Goal: Task Accomplishment & Management: Manage account settings

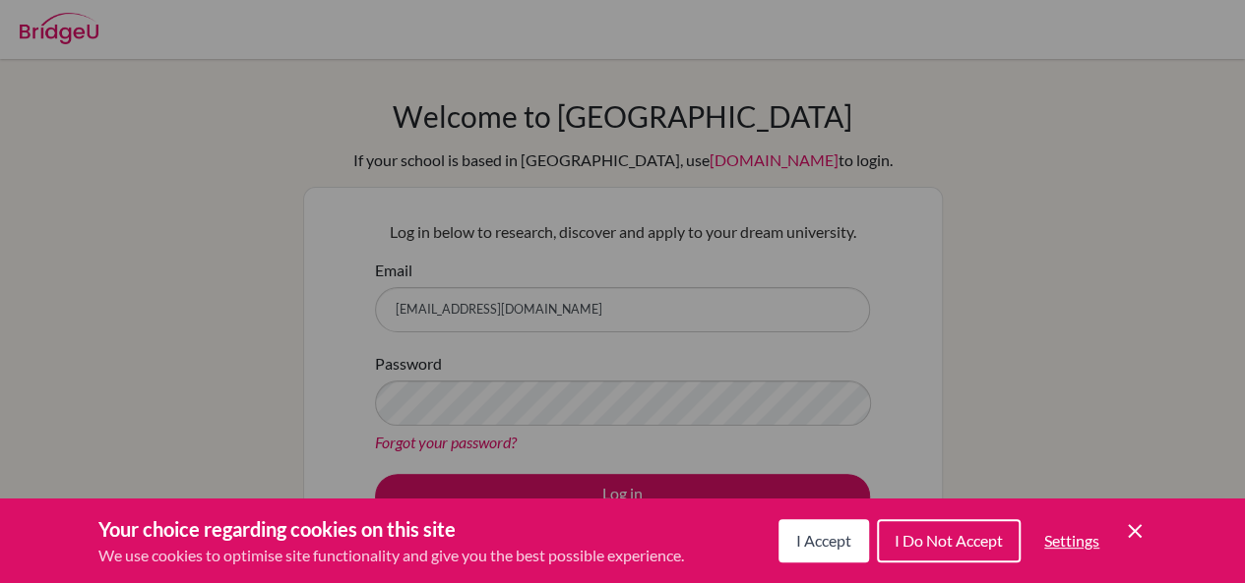
click at [1134, 543] on div "I Accept I Do Not Accept Settings Cookie Control Close Icon" at bounding box center [962, 541] width 368 height 51
click at [1133, 529] on icon "Save and close" at bounding box center [1134, 531] width 14 height 14
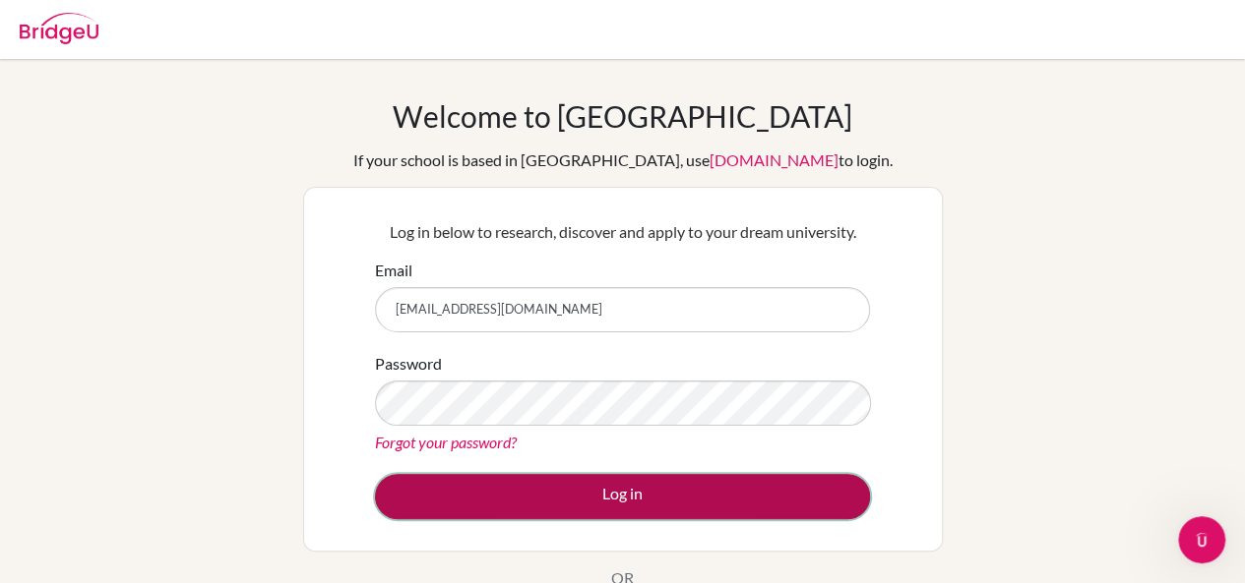
click at [552, 499] on button "Log in" at bounding box center [622, 496] width 495 height 45
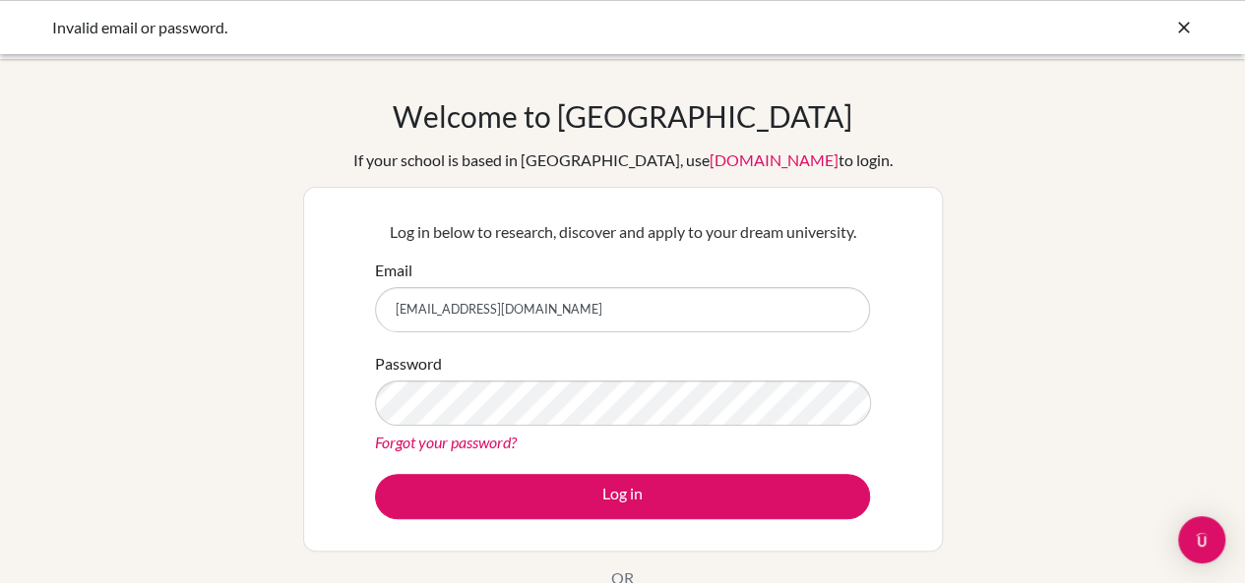
click at [449, 440] on link "Forgot your password?" at bounding box center [446, 442] width 142 height 19
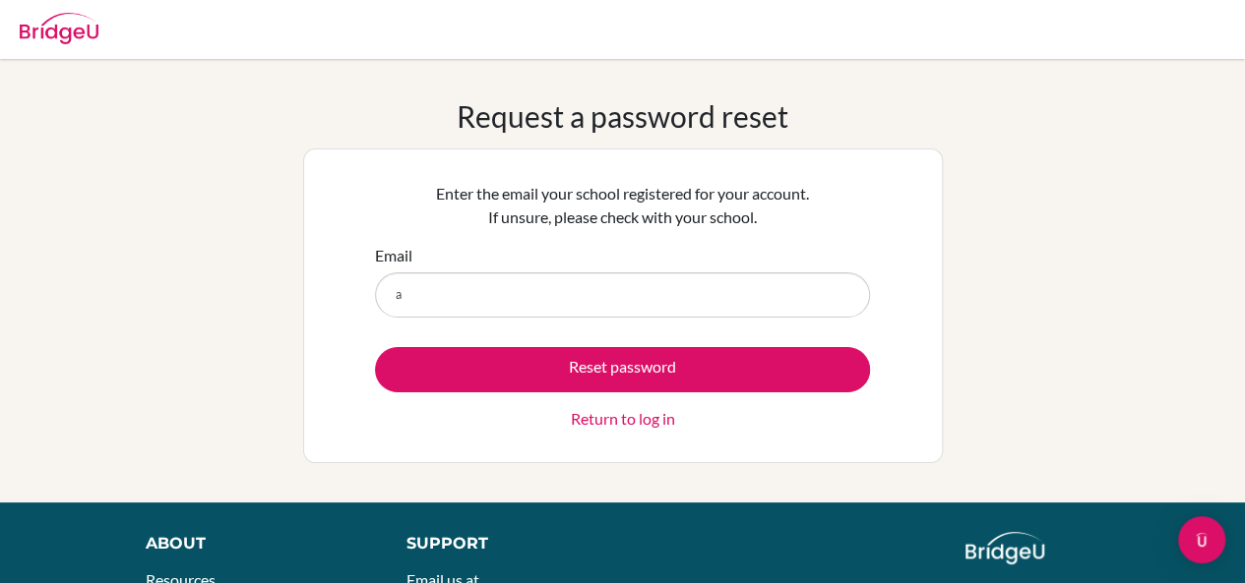
type input "atugchil@saints.mw"
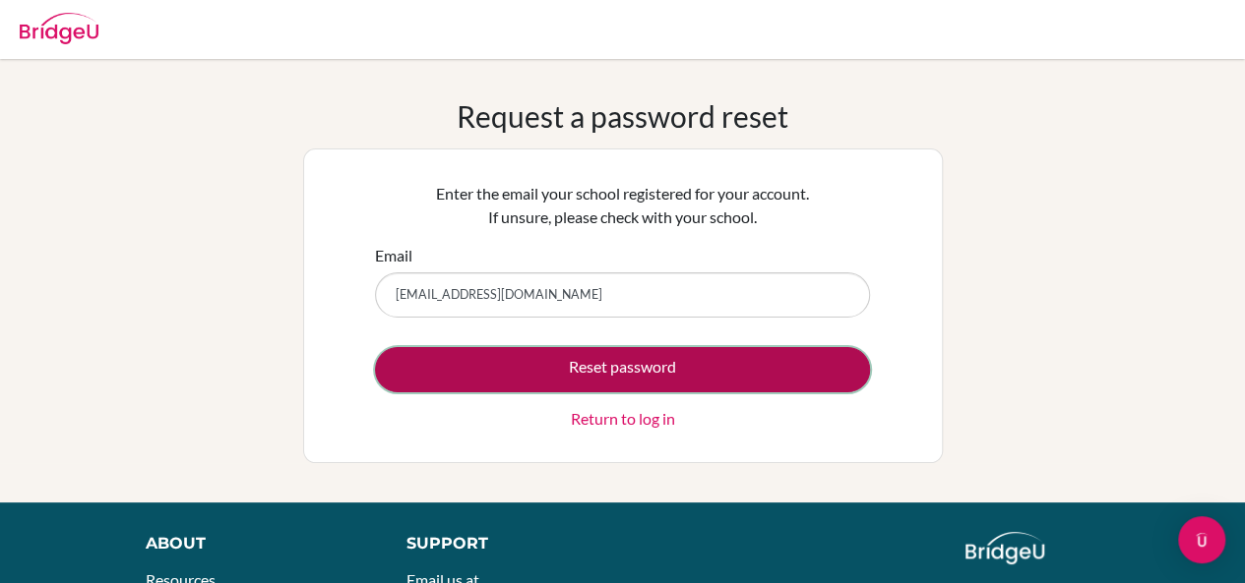
click at [498, 365] on button "Reset password" at bounding box center [622, 369] width 495 height 45
